Goal: Information Seeking & Learning: Learn about a topic

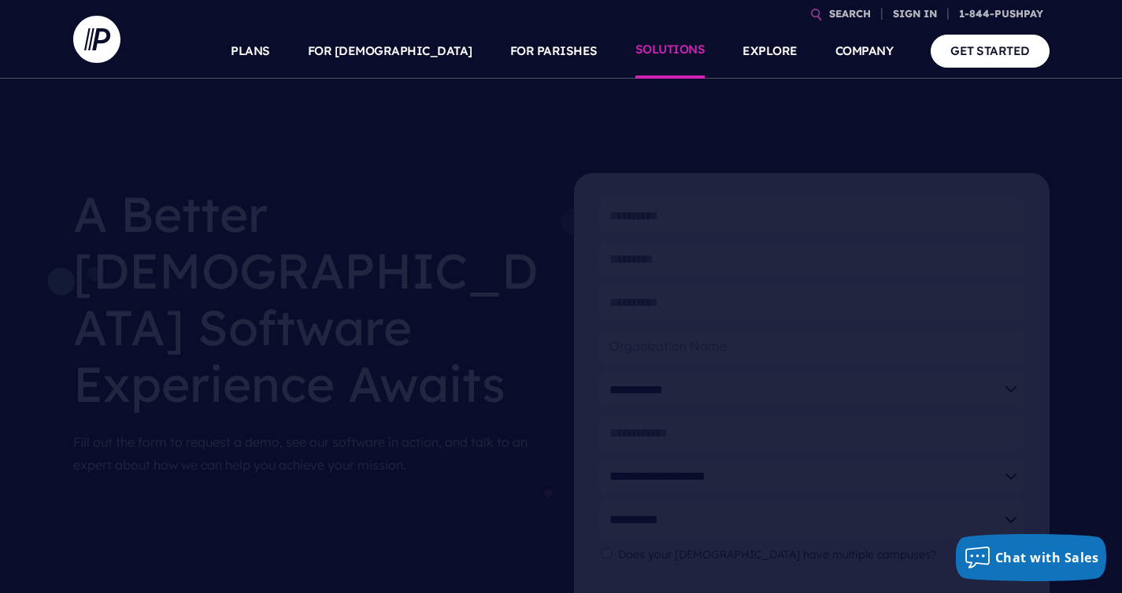
click at [682, 54] on link "SOLUTIONS" at bounding box center [670, 51] width 70 height 55
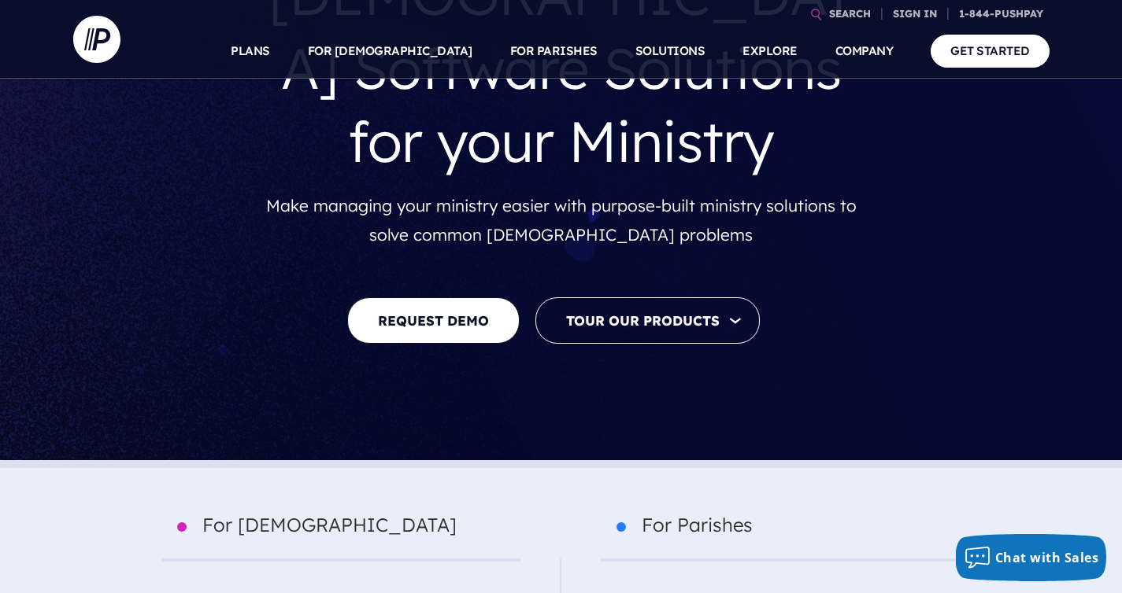
scroll to position [317, 0]
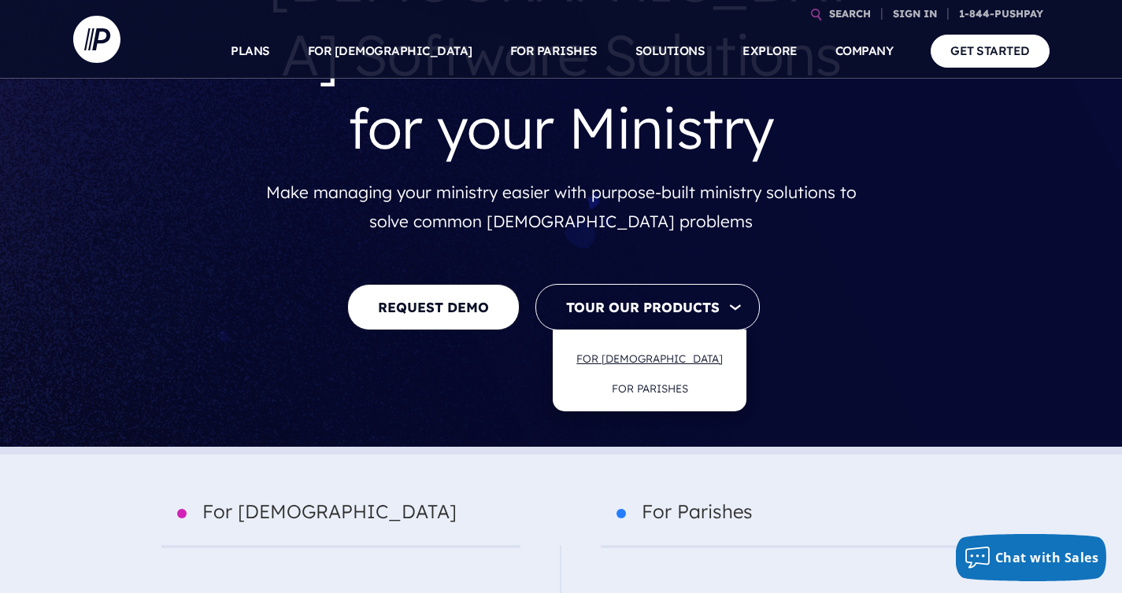
click at [653, 340] on link "FOR [DEMOGRAPHIC_DATA]" at bounding box center [649, 358] width 178 height 37
